Goal: Information Seeking & Learning: Find specific fact

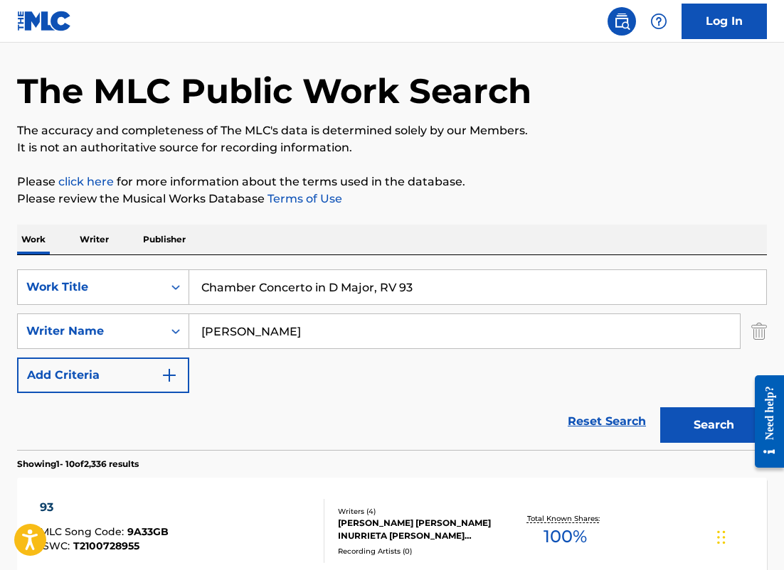
drag, startPoint x: 419, startPoint y: 292, endPoint x: 21, endPoint y: 257, distance: 399.0
click at [21, 259] on div "SearchWithCriteria2e468934-86bc-447e-be62-3268c6a1e6a3 Work Title Chamber Conce…" at bounding box center [392, 352] width 750 height 195
paste input "Guitar Concerto in D Major"
type input "Guitar Concerto in D Major"
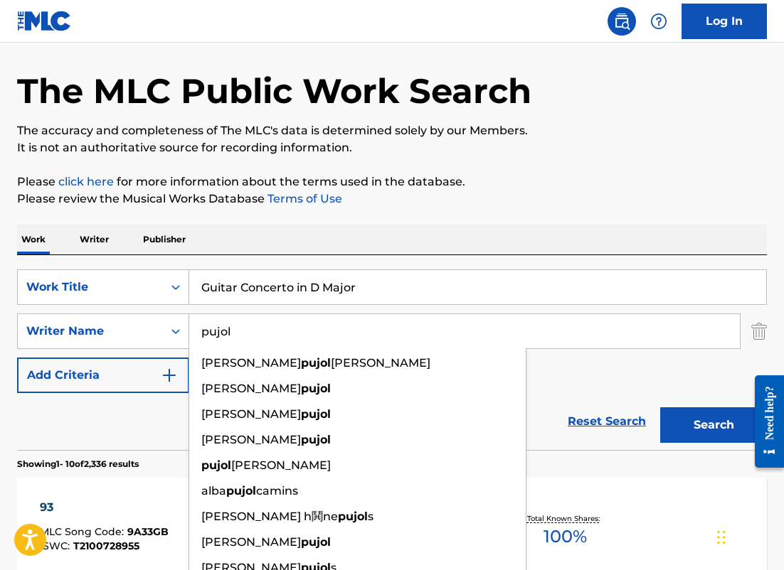
type input "pujol"
click at [660, 407] on button "Search" at bounding box center [713, 425] width 107 height 36
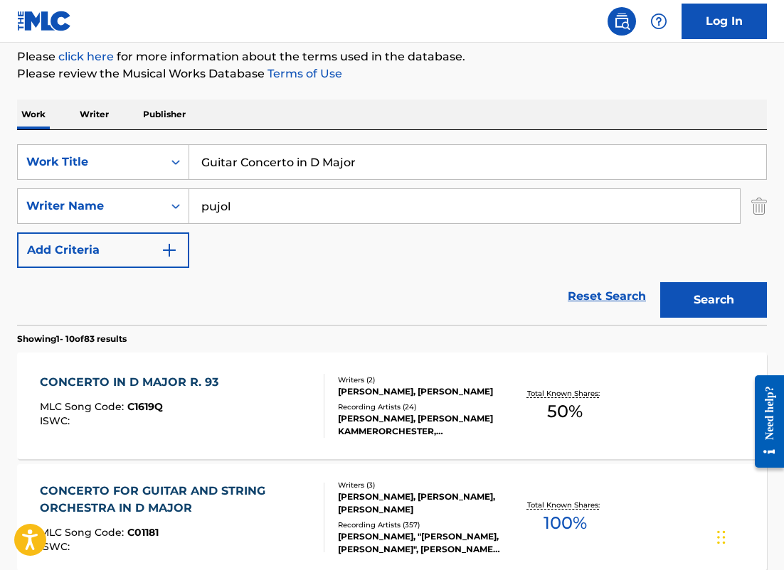
scroll to position [176, 0]
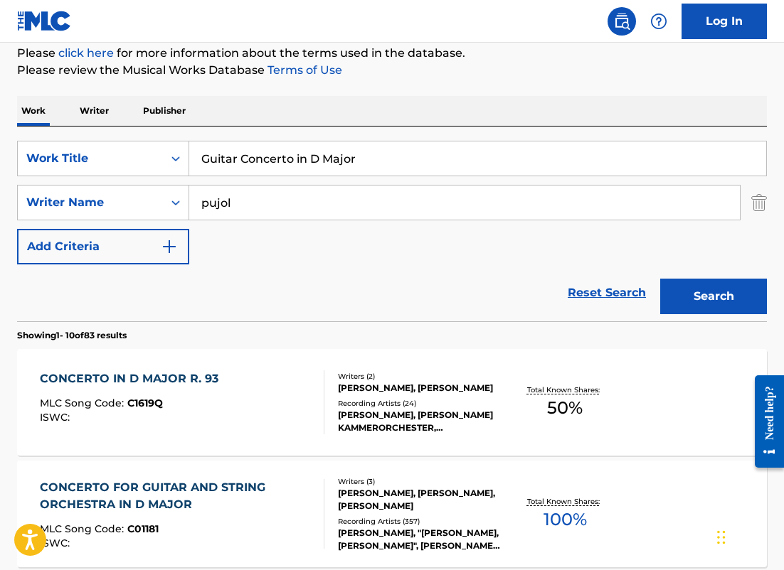
click at [89, 368] on div "CONCERTO IN D MAJOR R. 93 MLC Song Code : C1619Q ISWC : Writers ( 2 ) [PERSON_N…" at bounding box center [392, 402] width 750 height 107
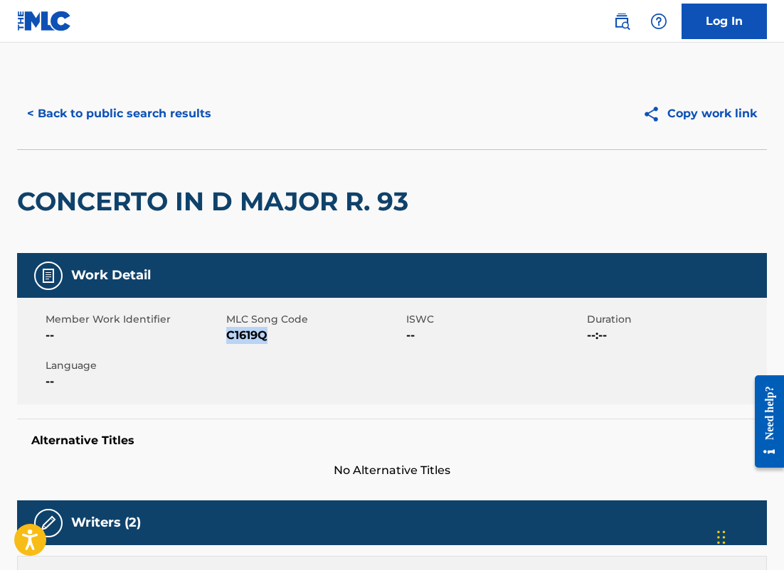
drag, startPoint x: 267, startPoint y: 336, endPoint x: 229, endPoint y: 334, distance: 38.5
click at [228, 334] on span "C1619Q" at bounding box center [314, 335] width 177 height 17
copy span "C1619Q"
